Goal: Information Seeking & Learning: Learn about a topic

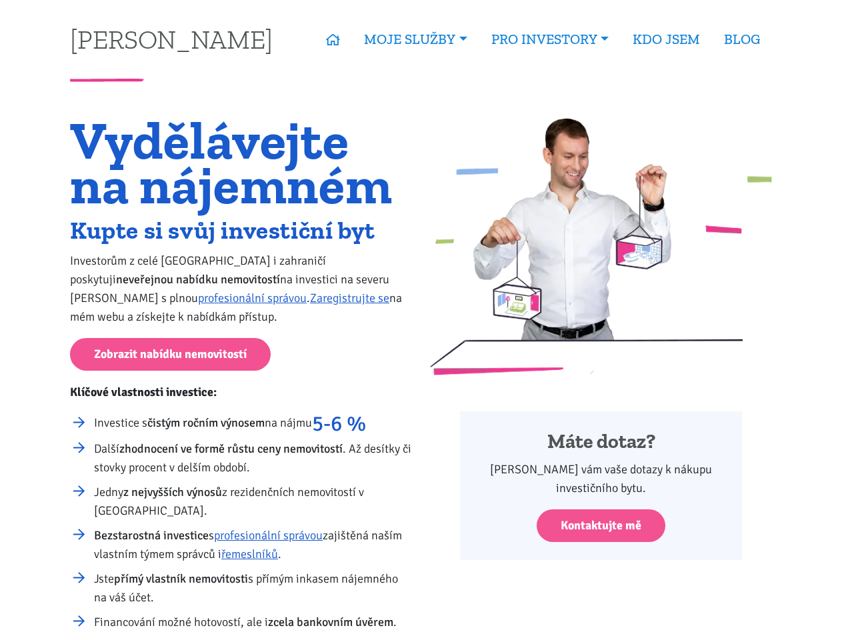
click at [421, 320] on div "Máte dotaz? Zodpovím vám vaše dotazy k nákupu investičního bytu. Kontaktujte mě" at bounding box center [601, 393] width 360 height 550
click at [413, 39] on link "MOJE SLUŽBY" at bounding box center [415, 39] width 127 height 31
click at [549, 39] on link "PRO INVESTORY" at bounding box center [549, 39] width 141 height 31
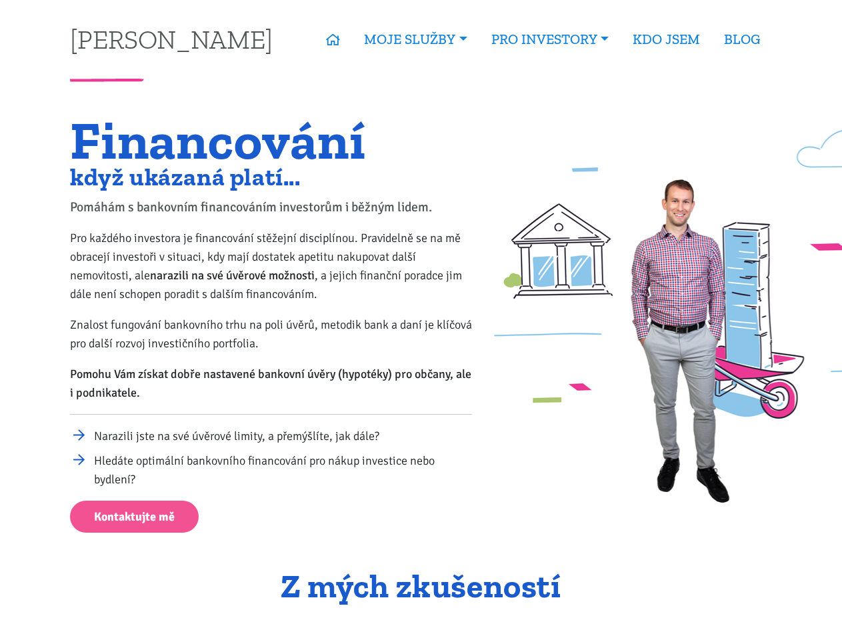
click at [421, 320] on p "Znalost fungování bankovního trhu na poli úvěrů, metodik bank a daní je klíčová…" at bounding box center [271, 333] width 402 height 37
click at [413, 39] on link "MOJE SLUŽBY" at bounding box center [415, 39] width 127 height 31
click at [549, 39] on link "PRO INVESTORY" at bounding box center [549, 39] width 141 height 31
